Goal: Task Accomplishment & Management: Complete application form

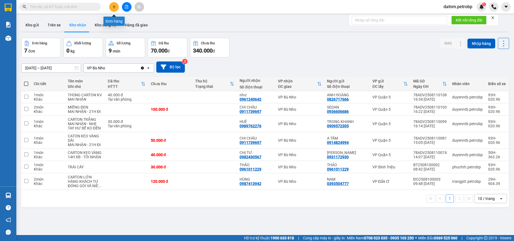
click at [115, 8] on icon "plus" at bounding box center [114, 7] width 4 height 4
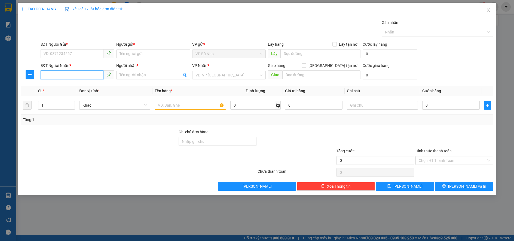
click at [74, 78] on input "SĐT Người Nhận *" at bounding box center [72, 74] width 63 height 9
click at [67, 51] on input "SĐT Người Gửi *" at bounding box center [72, 53] width 63 height 9
click at [73, 64] on div "0988091910 - A PHÚC" at bounding box center [77, 65] width 67 height 6
type input "0988091910"
type input "A PHÚC"
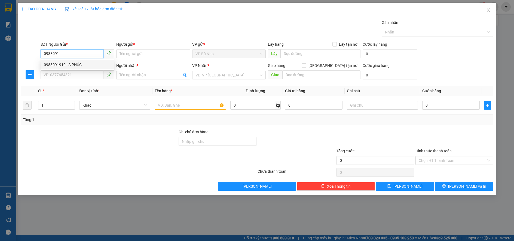
type input "0983967689"
type input "A ĐÔNG"
type input "[GEOGRAPHIC_DATA]"
type input "50.000"
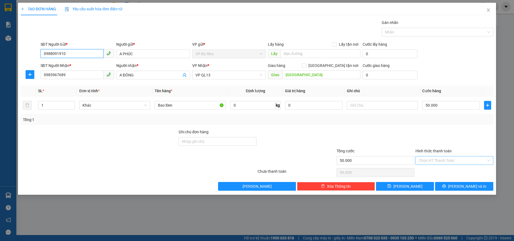
type input "0988091910"
click at [434, 160] on input "Hình thức thanh toán" at bounding box center [451, 160] width 67 height 8
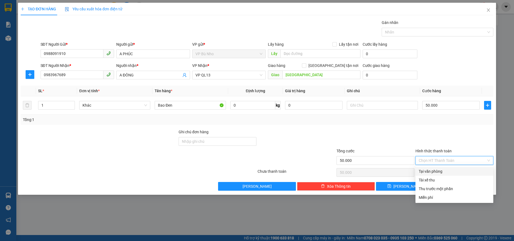
click at [438, 171] on div "Tại văn phòng" at bounding box center [453, 171] width 71 height 6
type input "0"
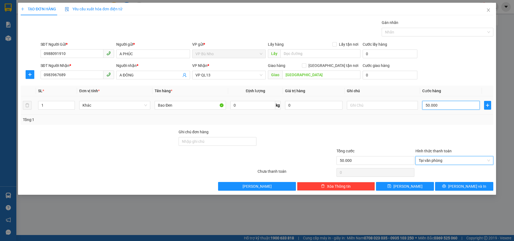
click at [427, 104] on input "50.000" at bounding box center [450, 105] width 57 height 9
click at [426, 104] on input "50.000" at bounding box center [450, 105] width 57 height 9
click at [428, 106] on input "50.000" at bounding box center [450, 105] width 57 height 9
type input "0"
type input "0.000"
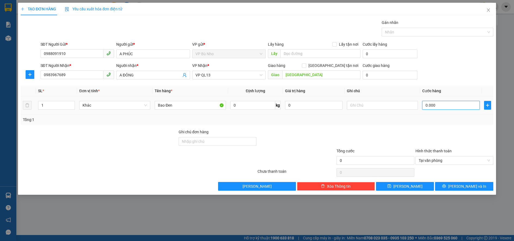
type input "40.000"
click at [446, 187] on icon "printer" at bounding box center [444, 186] width 4 height 4
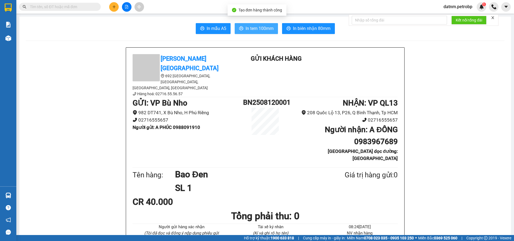
click at [261, 28] on span "In tem 100mm" at bounding box center [259, 28] width 28 height 7
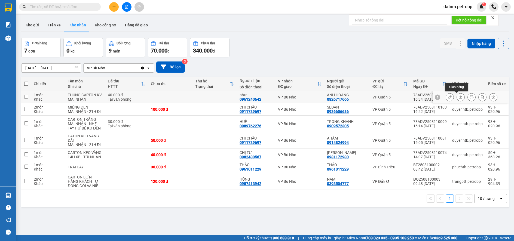
click at [458, 96] on icon at bounding box center [460, 97] width 4 height 4
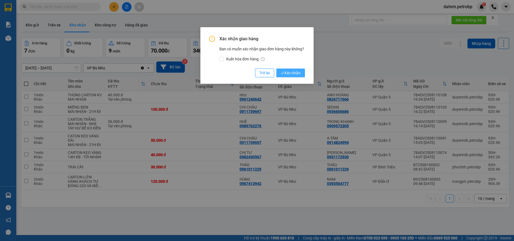
click at [287, 73] on span "Xác nhận" at bounding box center [290, 73] width 20 height 6
